Goal: Find specific page/section: Find specific page/section

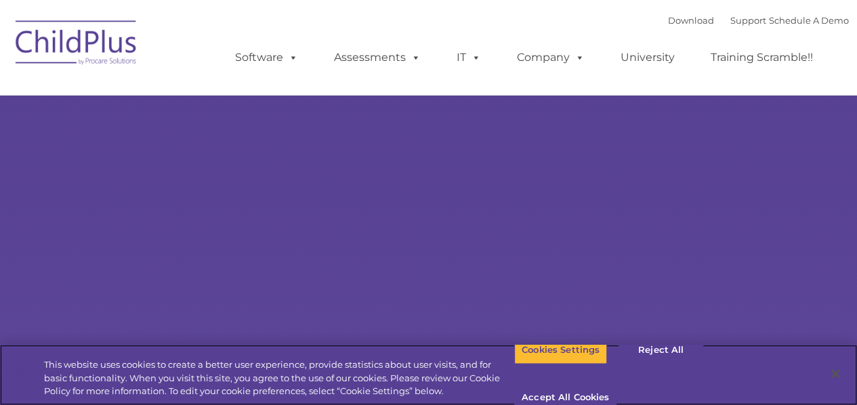
select select "MEDIUM"
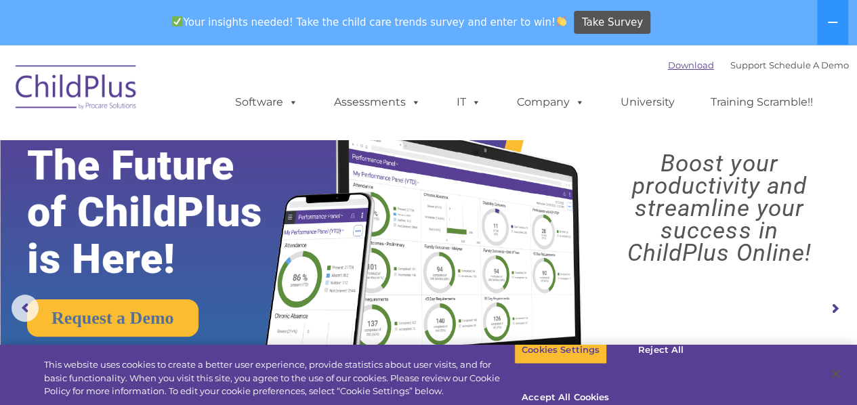
click at [672, 68] on link "Download" at bounding box center [691, 65] width 46 height 11
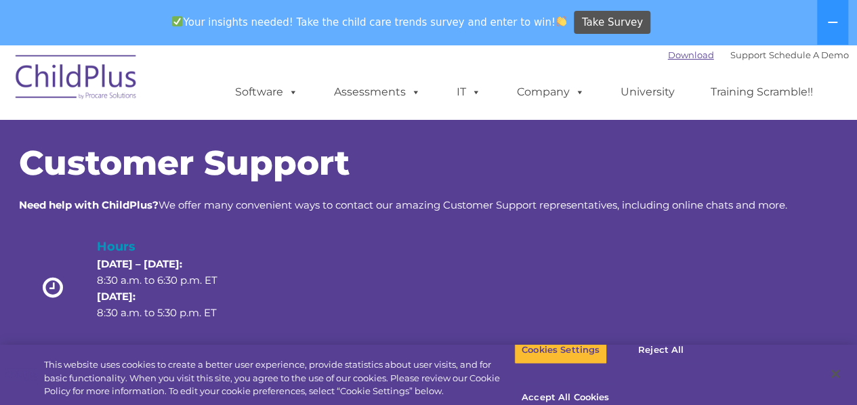
click at [679, 52] on link "Download" at bounding box center [691, 54] width 46 height 11
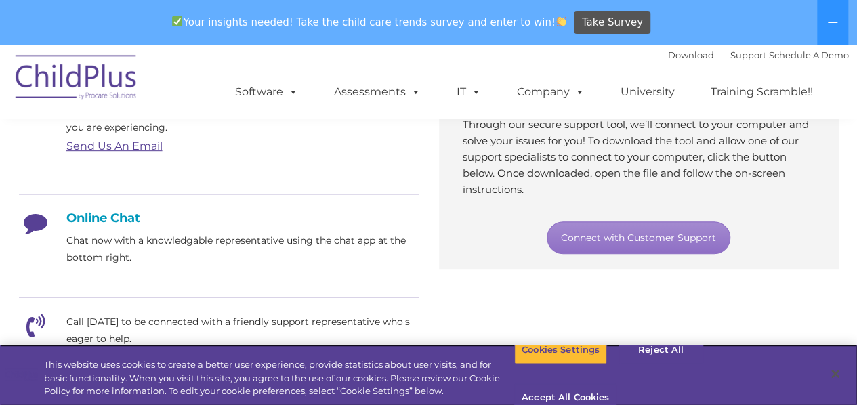
scroll to position [287, 0]
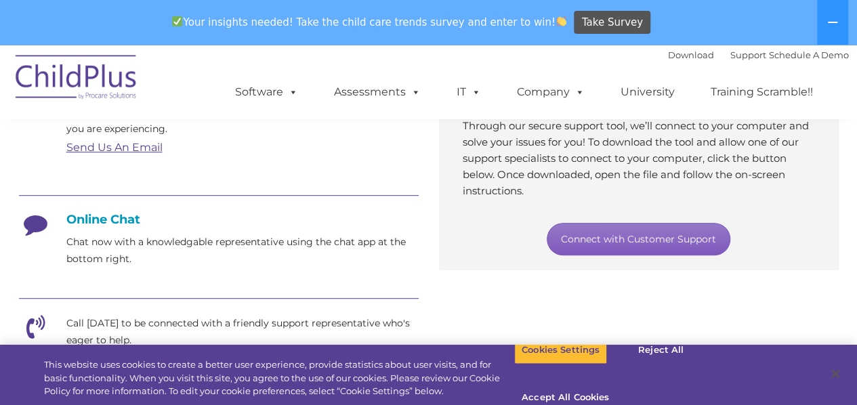
click at [616, 229] on link "Connect with Customer Support" at bounding box center [639, 239] width 184 height 33
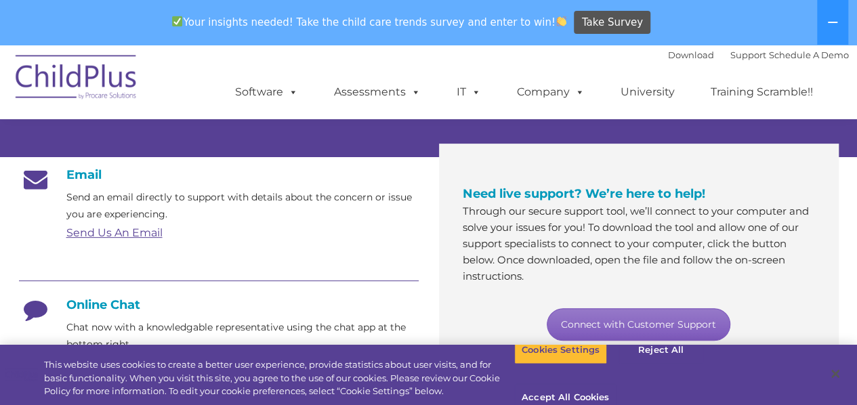
scroll to position [210, 0]
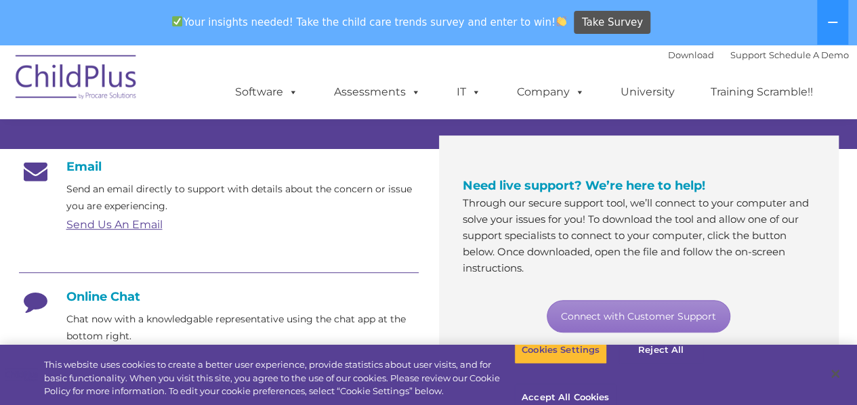
click at [838, 131] on div "Hours Monday – Thursday: 8:30 a.m. to 6:30 p.m. ET Friday: 8:30 a.m. to 5:30 p.…" at bounding box center [429, 81] width 820 height 108
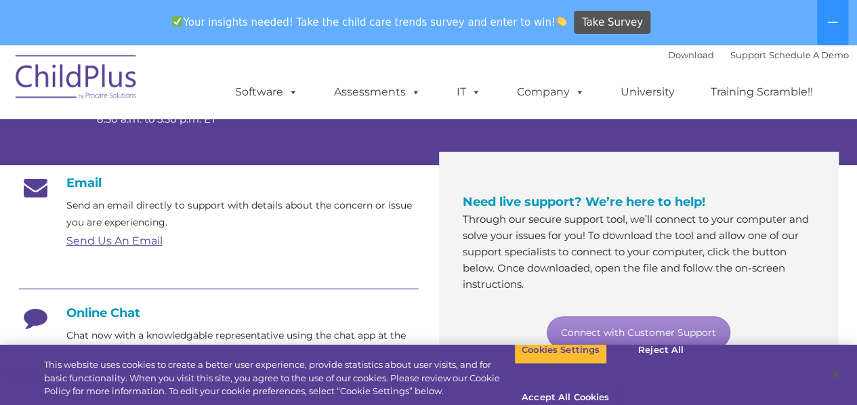
scroll to position [188, 0]
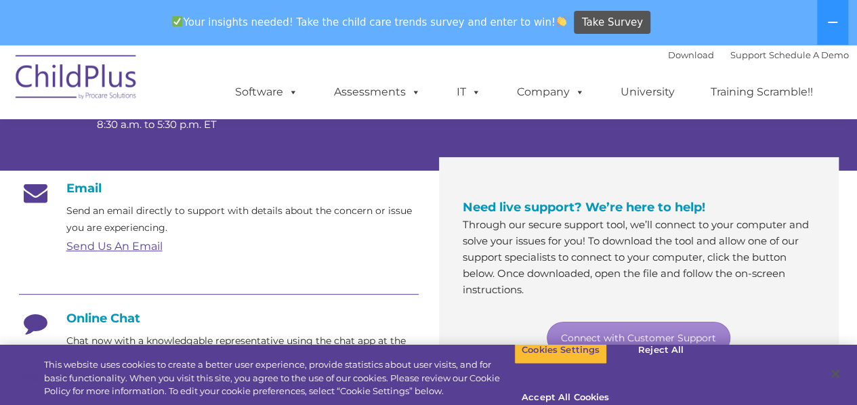
click at [838, 131] on div "Hours Monday – Thursday: 8:30 a.m. to 6:30 p.m. ET Friday: 8:30 a.m. to 5:30 p.…" at bounding box center [429, 103] width 820 height 108
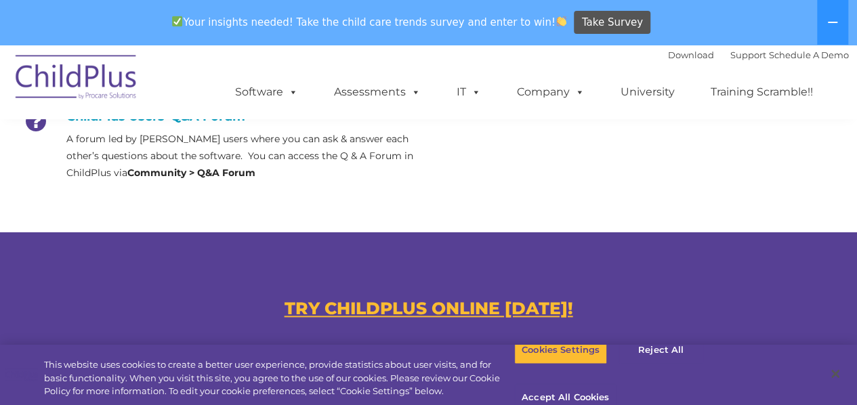
scroll to position [702, 0]
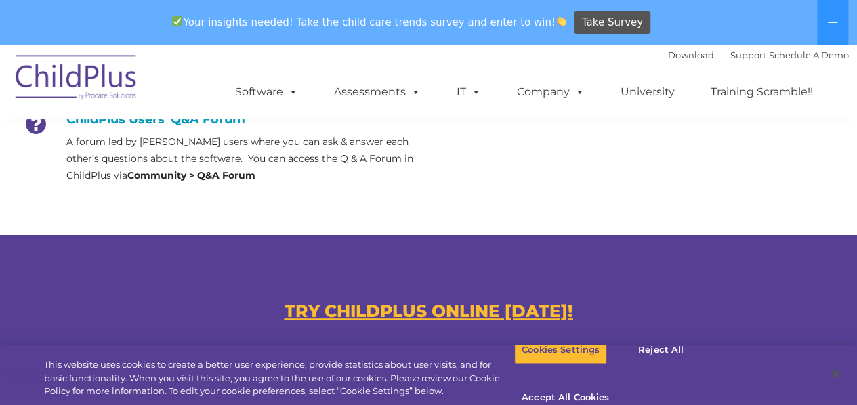
click at [508, 304] on u "TRY CHILDPLUS ONLINE [DATE]!" at bounding box center [429, 311] width 289 height 20
